Goal: Transaction & Acquisition: Purchase product/service

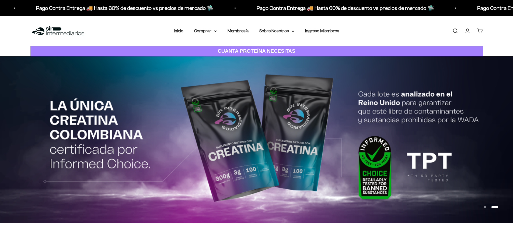
click at [238, 27] on li "Membresía" at bounding box center [238, 30] width 21 height 7
click at [237, 32] on link "Membresía" at bounding box center [238, 31] width 21 height 5
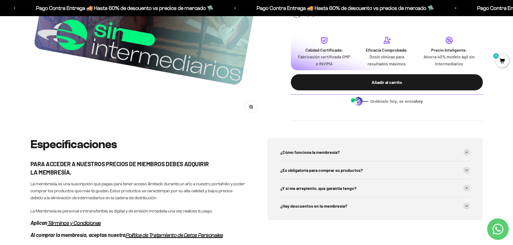
scroll to position [189, 0]
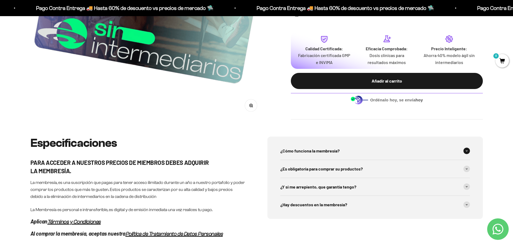
click at [468, 152] on span at bounding box center [467, 151] width 6 height 6
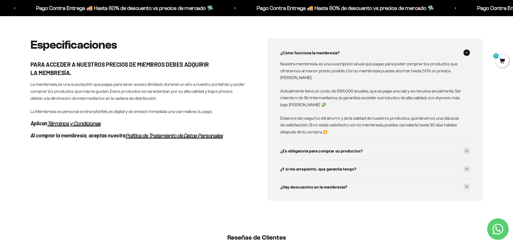
scroll to position [296, 0]
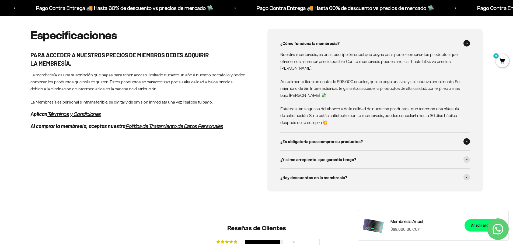
click at [469, 144] on div "¿Es obligatoría para comprar su productos?" at bounding box center [375, 142] width 190 height 18
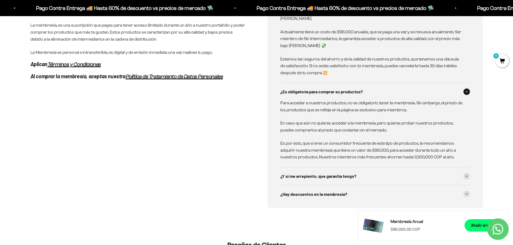
scroll to position [377, 0]
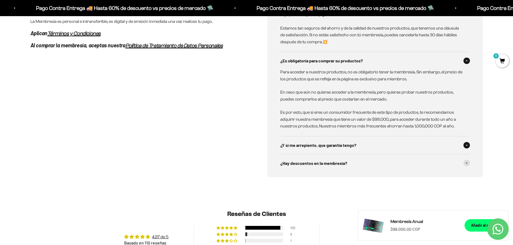
click at [467, 145] on icon at bounding box center [467, 145] width 2 height 1
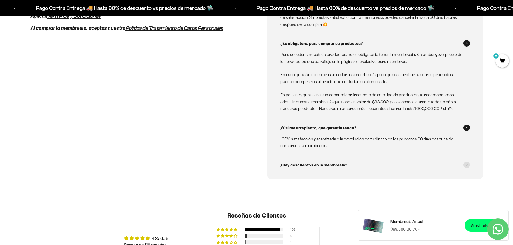
scroll to position [404, 0]
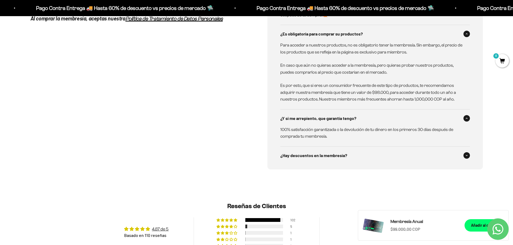
click at [468, 158] on span at bounding box center [467, 155] width 6 height 6
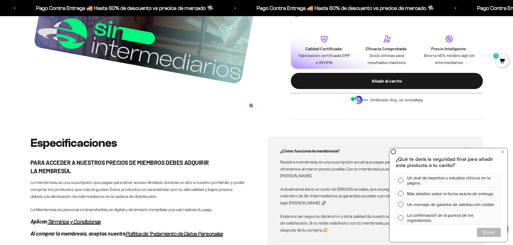
scroll to position [54, 0]
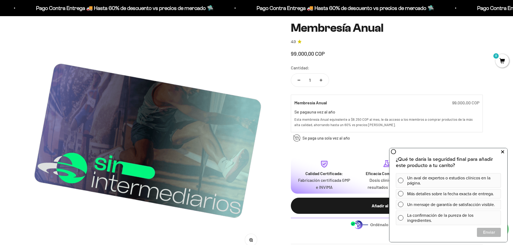
click at [505, 152] on button at bounding box center [503, 152] width 10 height 9
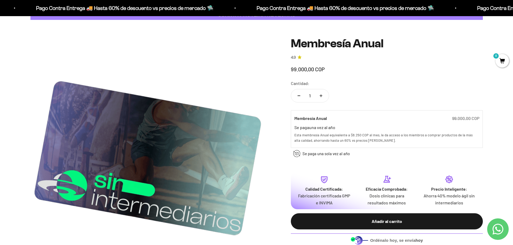
scroll to position [27, 0]
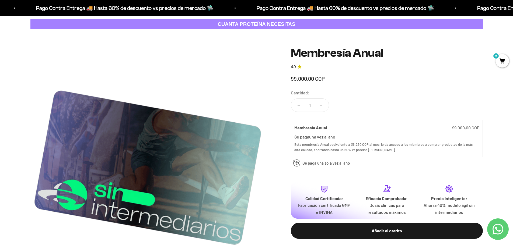
click at [322, 104] on icon "Aumentar cantidad" at bounding box center [321, 105] width 3 height 3
click at [298, 107] on button "Reducir cantidad" at bounding box center [299, 105] width 16 height 13
type input "1"
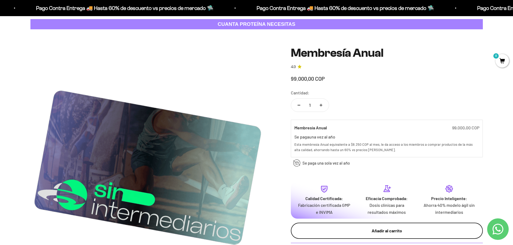
click at [383, 231] on div "Añadir al carrito" at bounding box center [387, 231] width 171 height 7
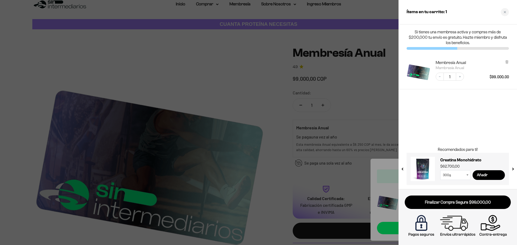
click at [384, 111] on div at bounding box center [258, 122] width 517 height 245
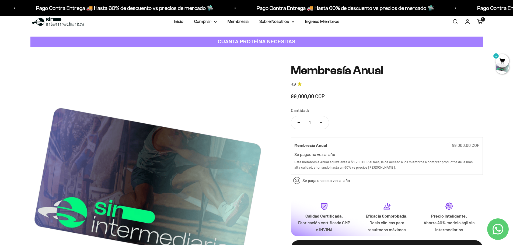
scroll to position [0, 0]
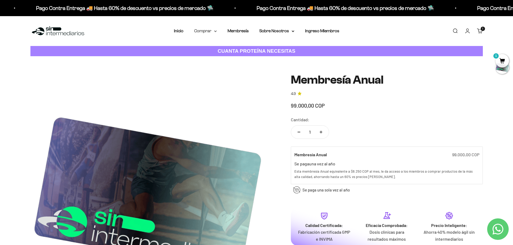
click at [213, 31] on summary "Comprar" at bounding box center [205, 30] width 23 height 7
click at [240, 49] on icon at bounding box center [240, 48] width 1 height 2
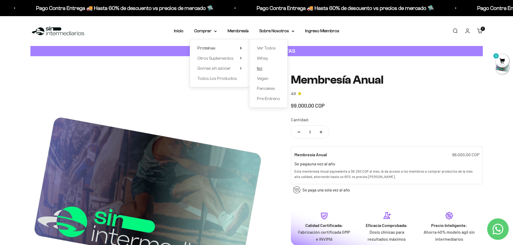
click at [262, 69] on span "Iso" at bounding box center [259, 68] width 5 height 5
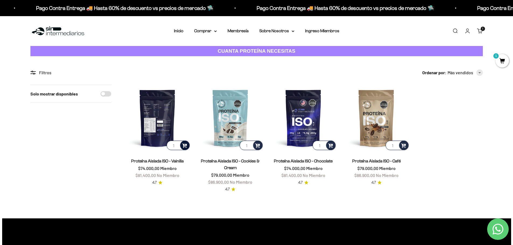
click at [184, 145] on span at bounding box center [184, 145] width 5 height 6
click at [147, 135] on li "Vanilla / 2 libras (910g)" at bounding box center [158, 137] width 64 height 6
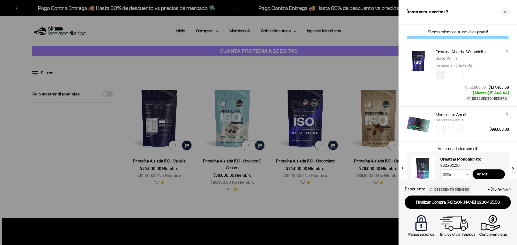
click at [442, 75] on button "Decrease quantity" at bounding box center [440, 75] width 8 height 8
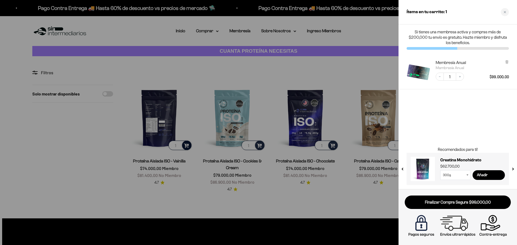
click at [327, 67] on div at bounding box center [258, 122] width 517 height 245
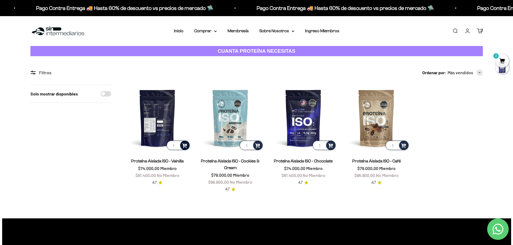
click at [155, 114] on img at bounding box center [157, 118] width 67 height 67
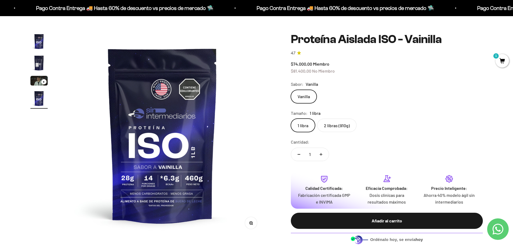
scroll to position [27, 0]
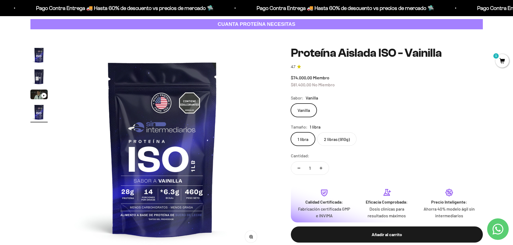
click at [39, 76] on img "Ir al artículo 2" at bounding box center [38, 76] width 17 height 17
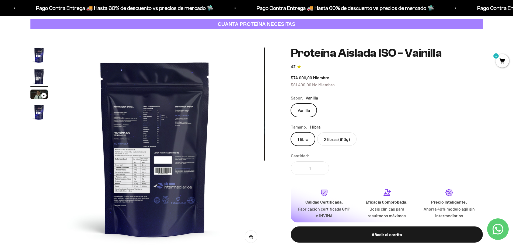
scroll to position [0, 211]
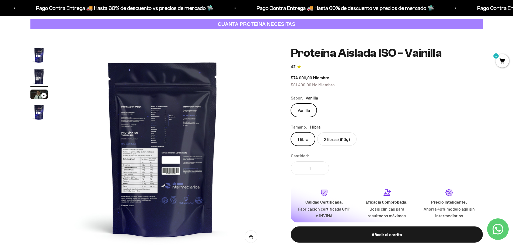
click at [181, 145] on img at bounding box center [163, 149] width 204 height 204
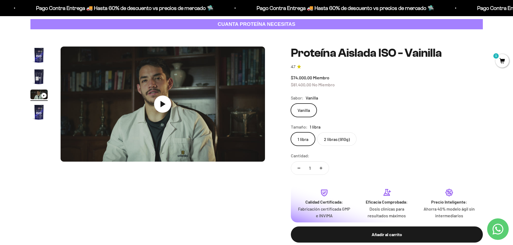
click at [35, 78] on img "Ir al artículo 2" at bounding box center [38, 76] width 17 height 17
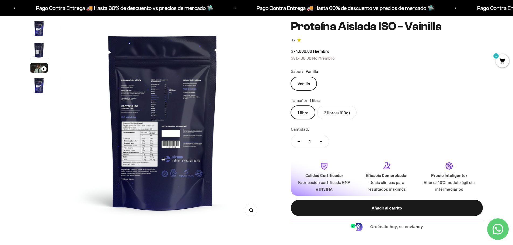
scroll to position [54, 0]
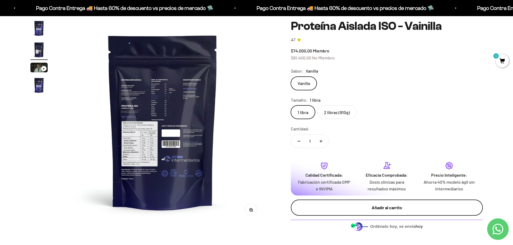
click at [395, 214] on button "Añadir al carrito" at bounding box center [387, 208] width 192 height 16
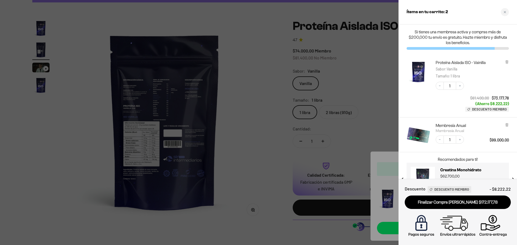
click at [228, 152] on div at bounding box center [258, 122] width 517 height 245
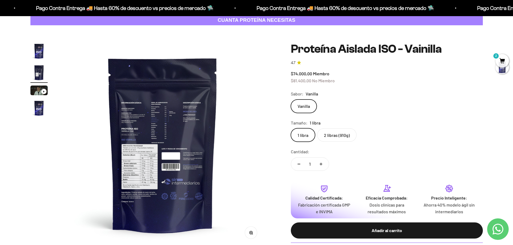
scroll to position [0, 0]
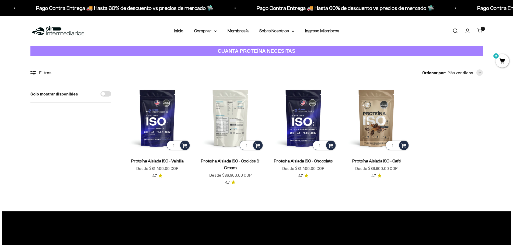
click at [223, 111] on img at bounding box center [230, 118] width 67 height 67
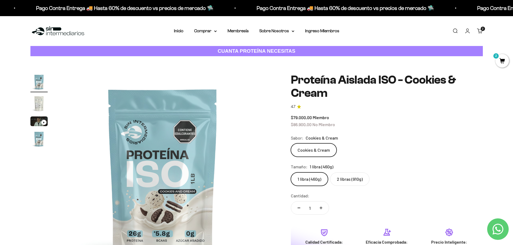
click at [40, 105] on img "Ir al artículo 2" at bounding box center [38, 103] width 17 height 17
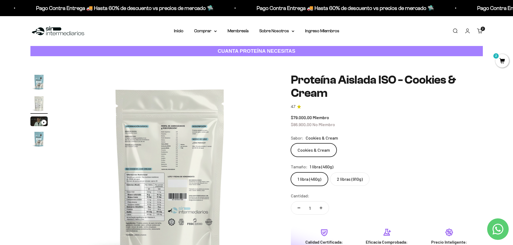
scroll to position [0, 211]
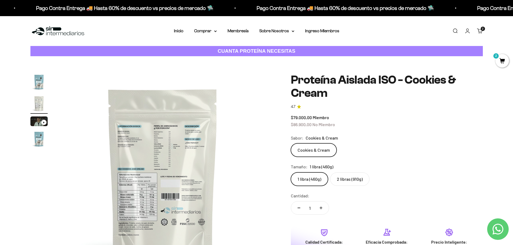
click at [164, 150] on img at bounding box center [163, 176] width 204 height 204
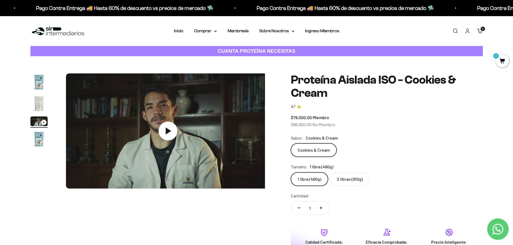
scroll to position [0, 422]
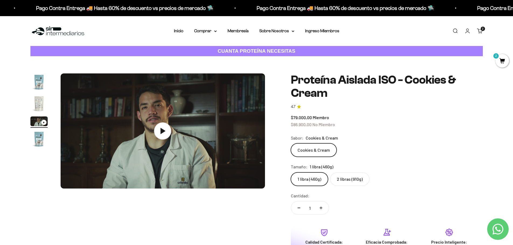
click at [41, 106] on img "Ir al artículo 2" at bounding box center [38, 103] width 17 height 17
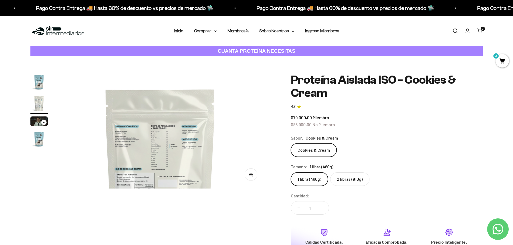
scroll to position [0, 211]
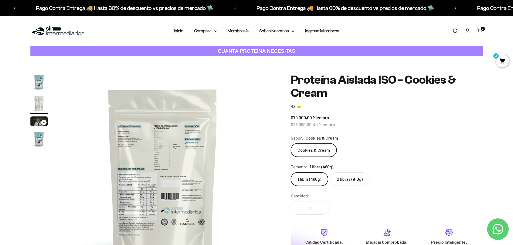
click at [202, 184] on img at bounding box center [163, 176] width 204 height 204
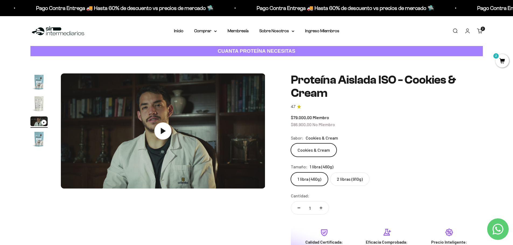
scroll to position [0, 422]
click at [34, 103] on img "Ir al artículo 2" at bounding box center [38, 103] width 17 height 17
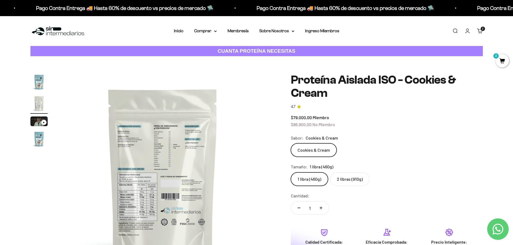
click at [37, 82] on img "Ir al artículo 1" at bounding box center [38, 82] width 17 height 17
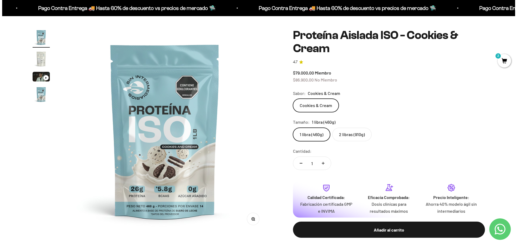
scroll to position [54, 0]
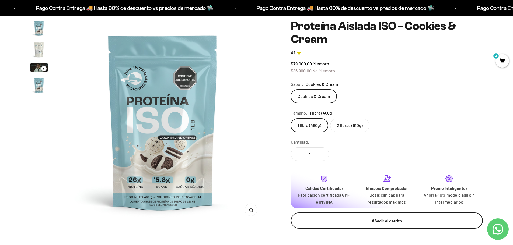
click at [384, 222] on div "Añadir al carrito" at bounding box center [387, 221] width 171 height 7
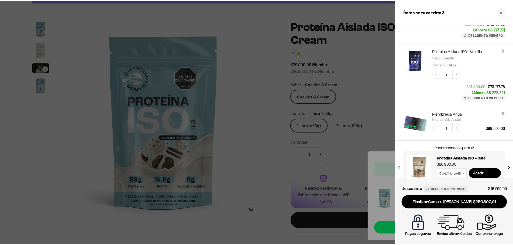
scroll to position [78, 0]
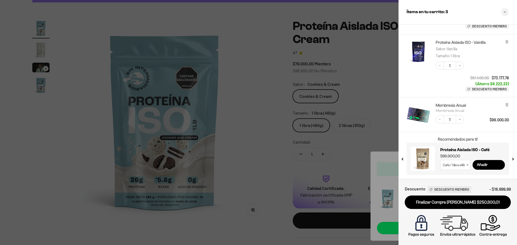
click at [251, 104] on div at bounding box center [258, 122] width 517 height 245
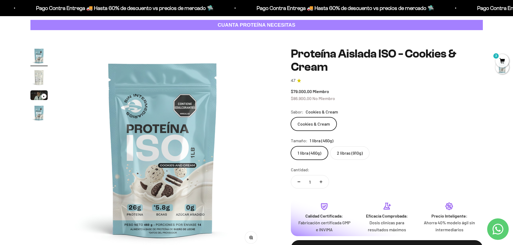
scroll to position [0, 0]
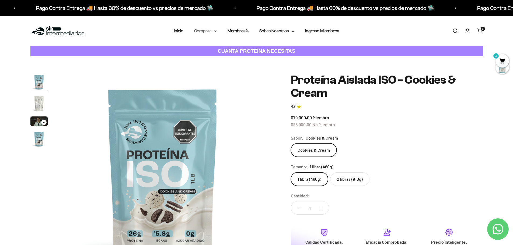
click at [211, 31] on summary "Comprar" at bounding box center [205, 30] width 23 height 7
click at [239, 60] on summary "Otros Suplementos" at bounding box center [219, 58] width 44 height 7
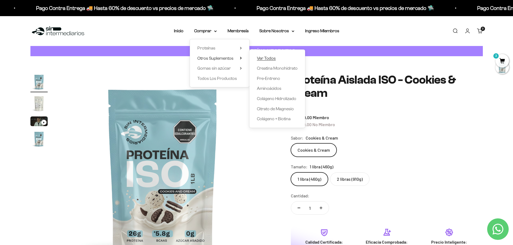
click at [267, 58] on span "Ver Todos" at bounding box center [266, 58] width 19 height 5
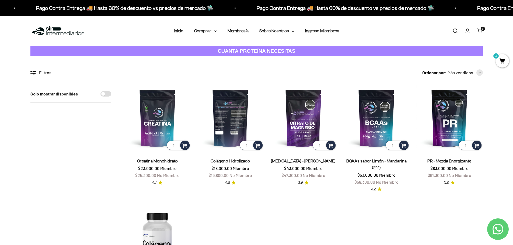
click at [231, 135] on img at bounding box center [230, 118] width 67 height 67
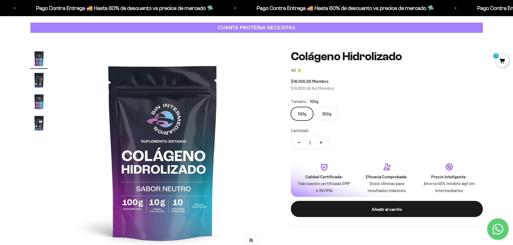
scroll to position [27, 0]
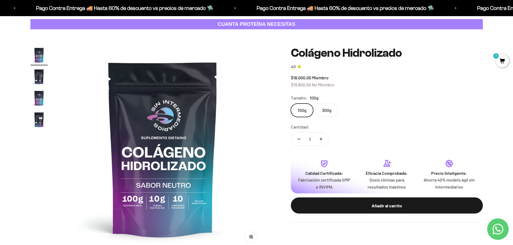
click at [329, 111] on label "300g" at bounding box center [326, 110] width 23 height 13
click at [291, 104] on input "300g" at bounding box center [291, 103] width 0 height 0
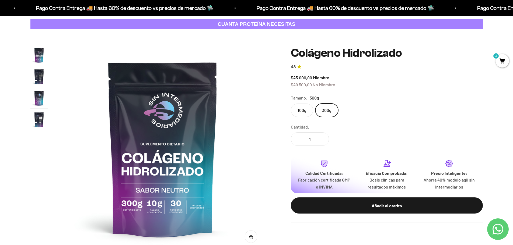
click at [306, 112] on label "100g" at bounding box center [302, 110] width 22 height 13
click at [291, 104] on input "100g" at bounding box center [291, 103] width 0 height 0
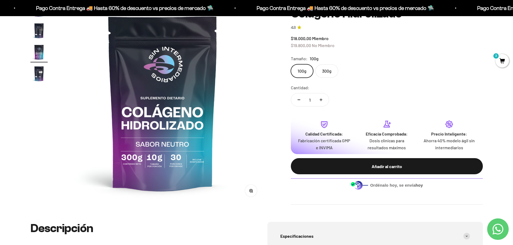
scroll to position [27, 0]
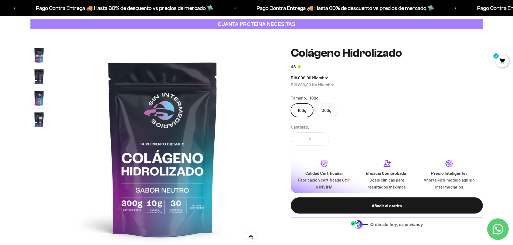
click at [328, 112] on label "300g" at bounding box center [326, 110] width 23 height 13
click at [291, 104] on input "300g" at bounding box center [291, 103] width 0 height 0
click at [35, 96] on img "Ir al artículo 3" at bounding box center [38, 98] width 17 height 17
click at [36, 97] on img "Ir al artículo 3" at bounding box center [38, 98] width 17 height 17
click at [38, 76] on img "Ir al artículo 2" at bounding box center [38, 76] width 17 height 17
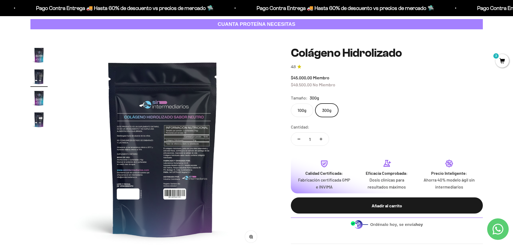
click at [39, 97] on img "Ir al artículo 3" at bounding box center [38, 98] width 17 height 17
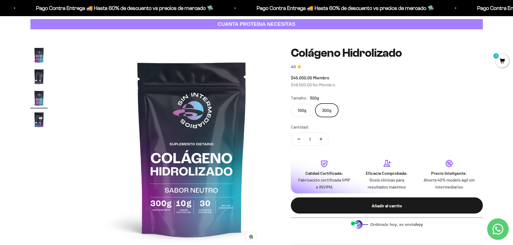
scroll to position [0, 422]
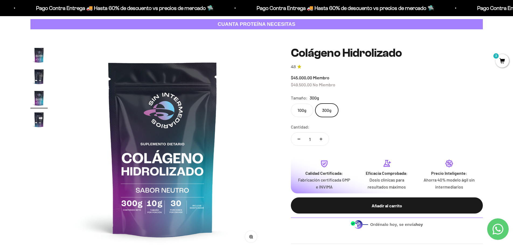
click at [41, 61] on img "Ir al artículo 1" at bounding box center [38, 55] width 17 height 17
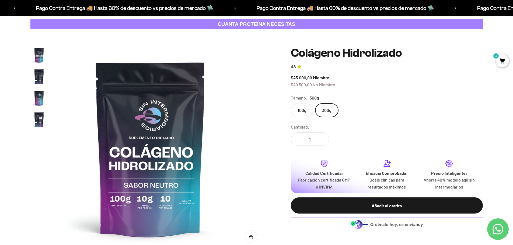
scroll to position [0, 0]
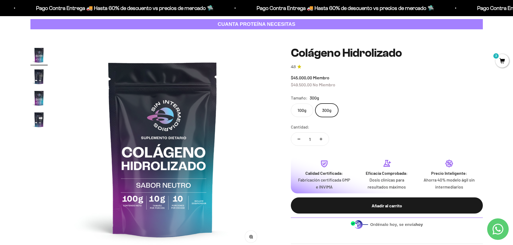
click at [39, 102] on img "Ir al artículo 3" at bounding box center [38, 98] width 17 height 17
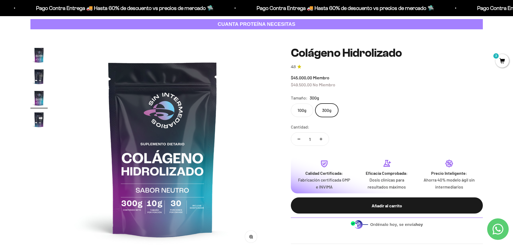
click at [39, 124] on img "Ir al artículo 4" at bounding box center [38, 119] width 17 height 17
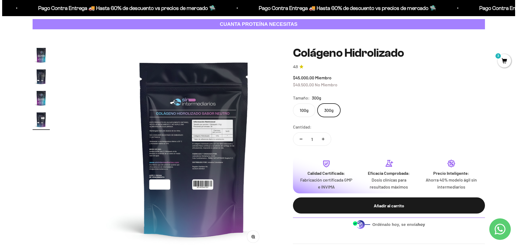
scroll to position [0, 633]
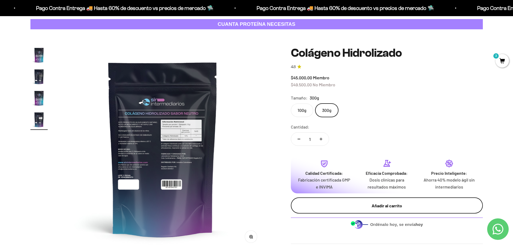
click at [377, 209] on div "Añadir al carrito" at bounding box center [387, 206] width 171 height 7
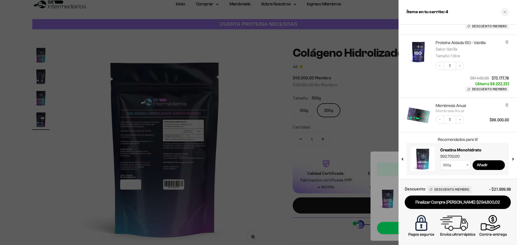
scroll to position [134, 0]
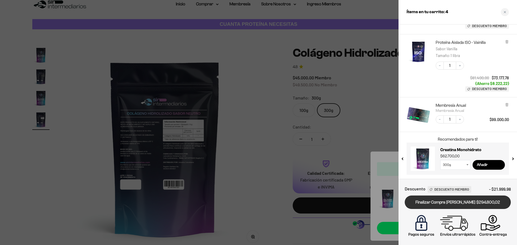
click at [451, 203] on link "Finalizar Compra [PERSON_NAME] $294.800,02" at bounding box center [458, 203] width 106 height 14
